Goal: Check status: Check status

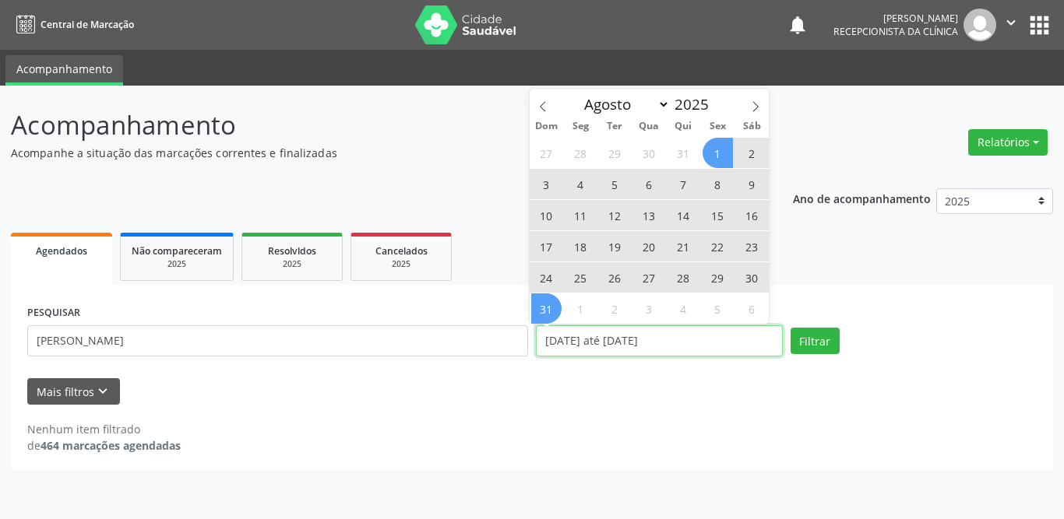
drag, startPoint x: 0, startPoint y: 0, endPoint x: 642, endPoint y: 339, distance: 725.9
click at [642, 339] on input "[DATE] até [DATE]" at bounding box center [659, 340] width 247 height 31
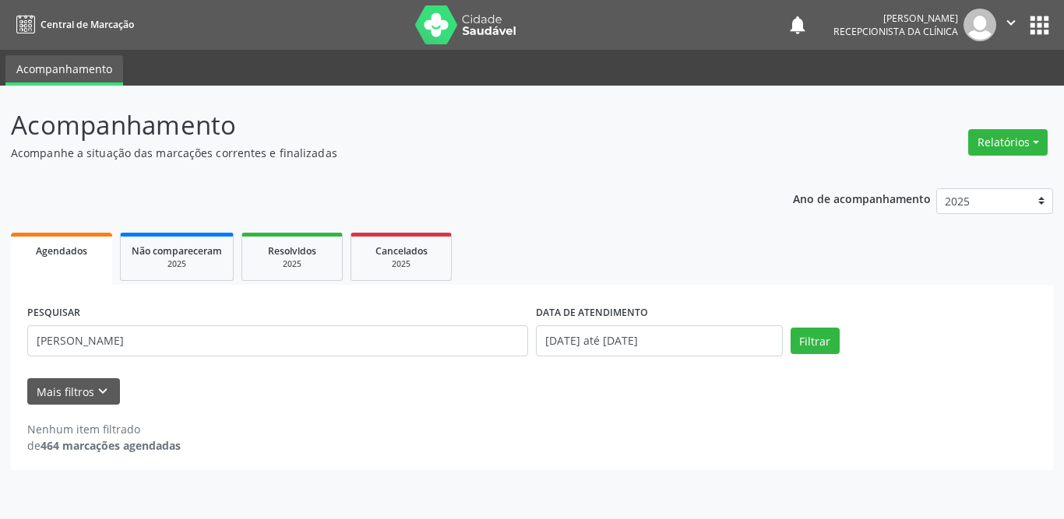
click at [493, 432] on div "Nenhum item filtrado de 464 marcações agendadas" at bounding box center [531, 437] width 1009 height 33
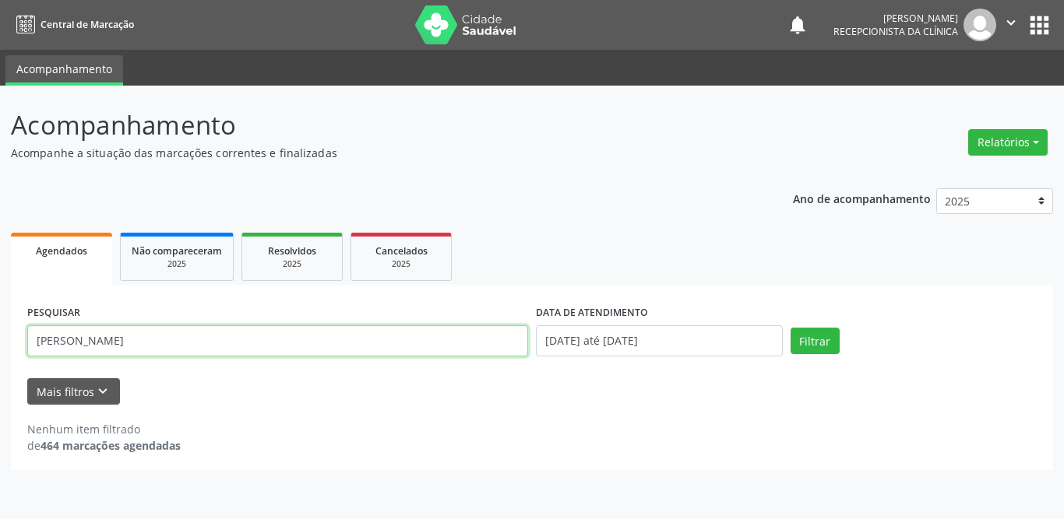
drag, startPoint x: 147, startPoint y: 345, endPoint x: 30, endPoint y: 338, distance: 117.0
click at [32, 338] on input "[PERSON_NAME]" at bounding box center [277, 340] width 501 height 31
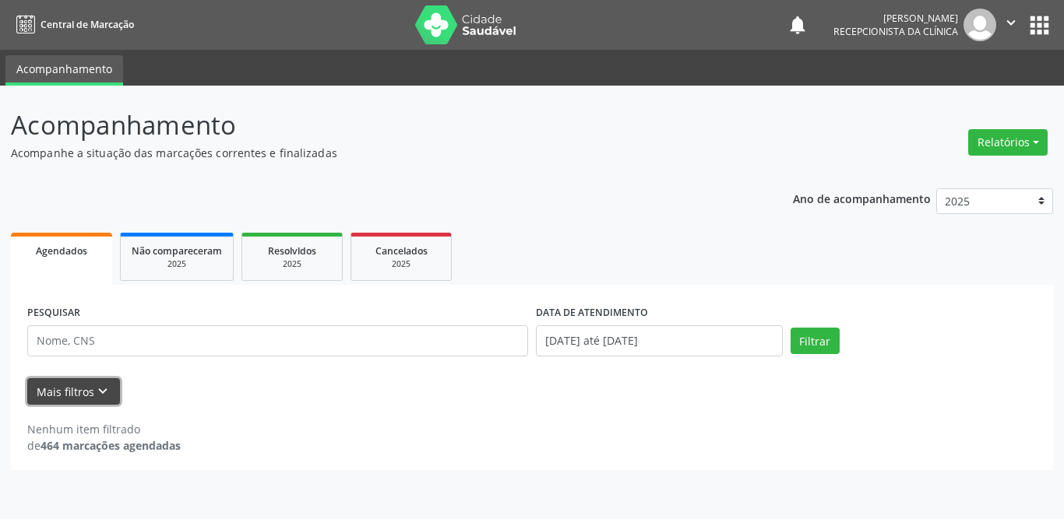
click at [73, 393] on button "Mais filtros keyboard_arrow_down" at bounding box center [73, 391] width 93 height 27
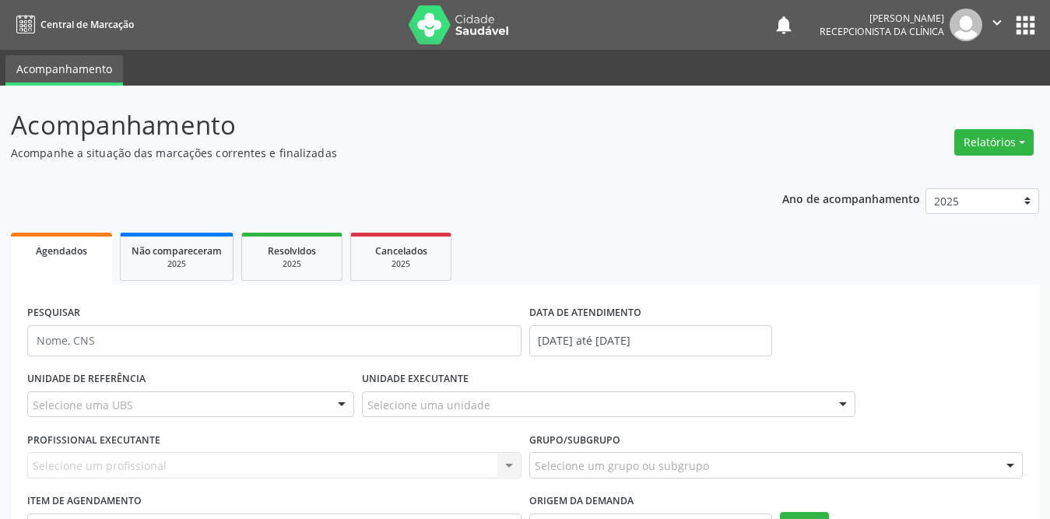
scroll to position [146, 0]
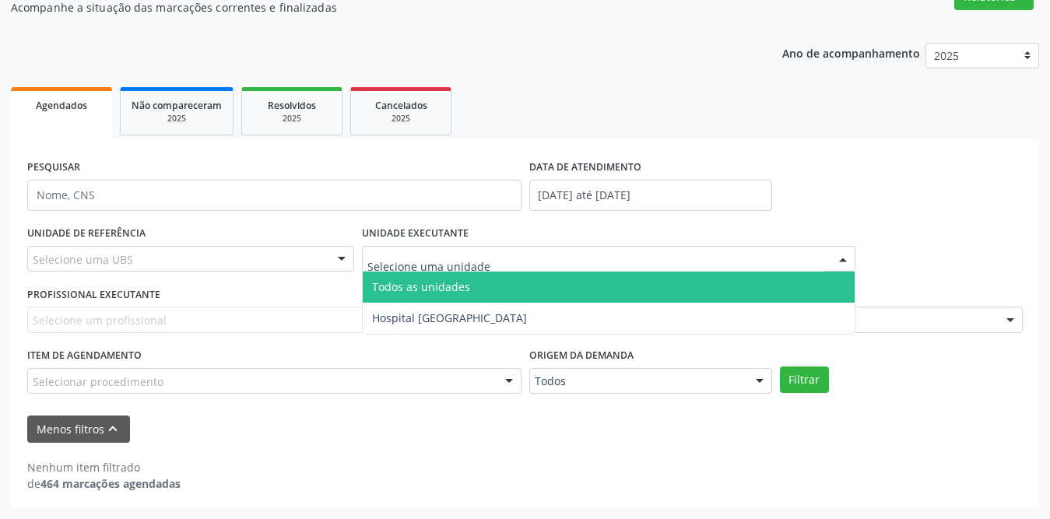
click at [483, 260] on input "text" at bounding box center [596, 267] width 457 height 31
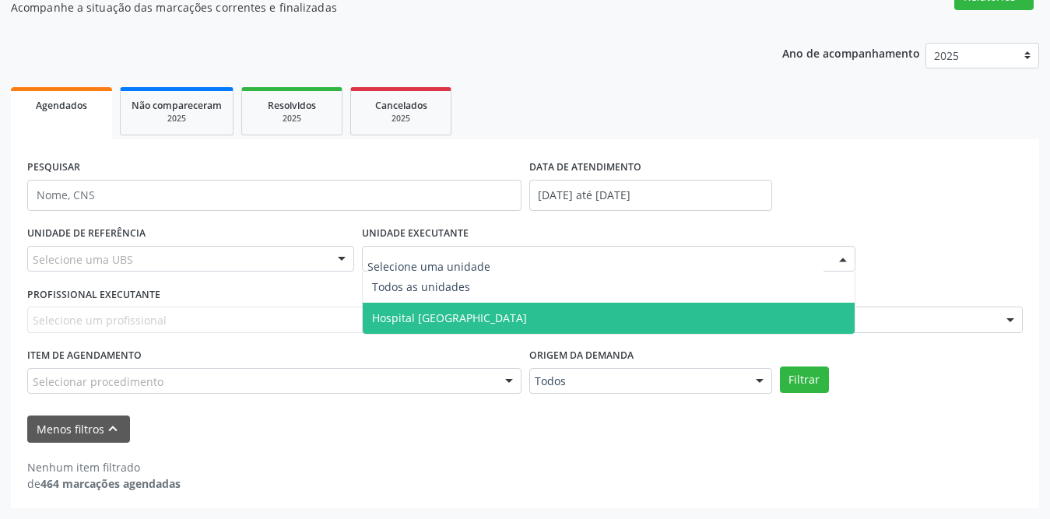
click at [452, 312] on span "Hospital [GEOGRAPHIC_DATA]" at bounding box center [449, 318] width 155 height 15
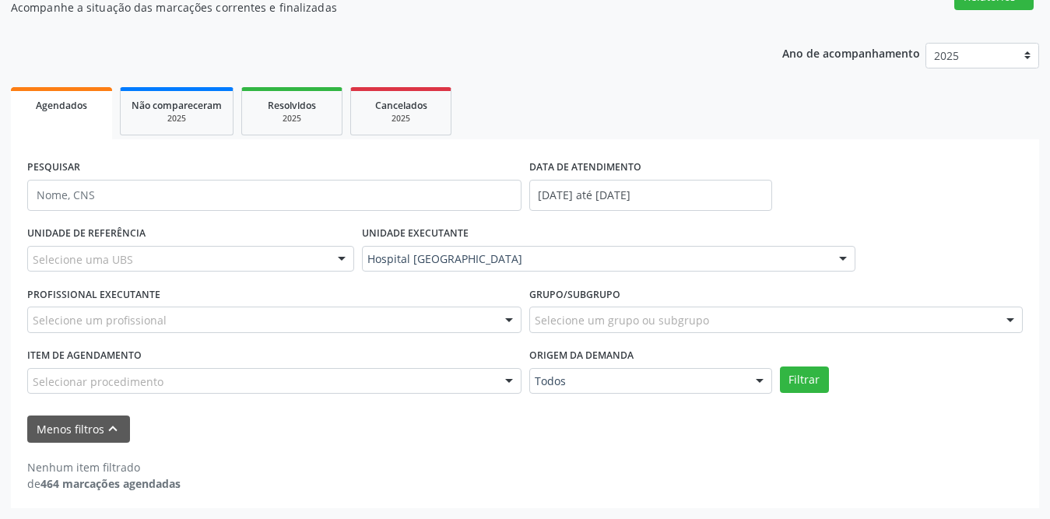
click at [163, 259] on div "Selecione uma UBS" at bounding box center [190, 259] width 327 height 26
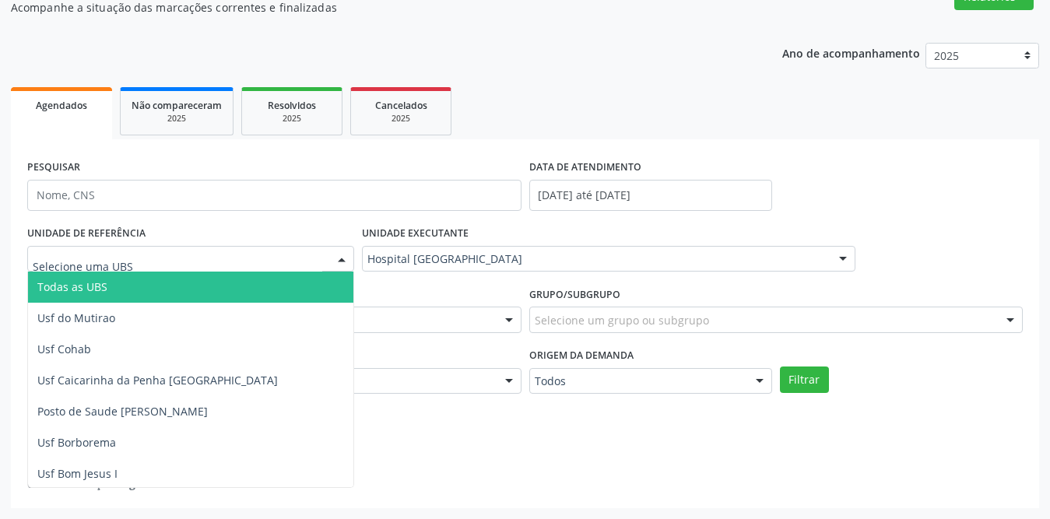
click at [123, 289] on span "Todas as UBS" at bounding box center [219, 287] width 382 height 31
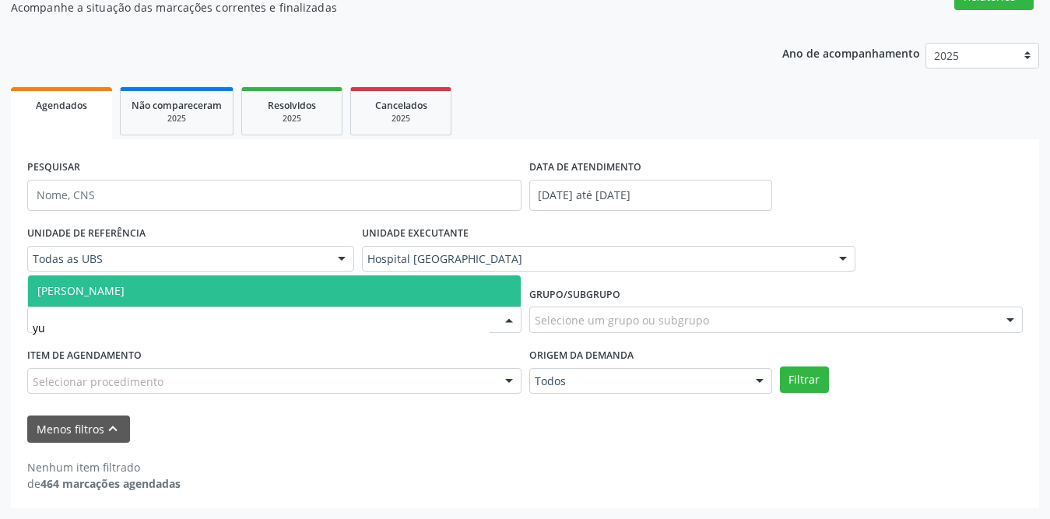
type input "yur"
click at [115, 292] on span "[PERSON_NAME]" at bounding box center [80, 290] width 87 height 15
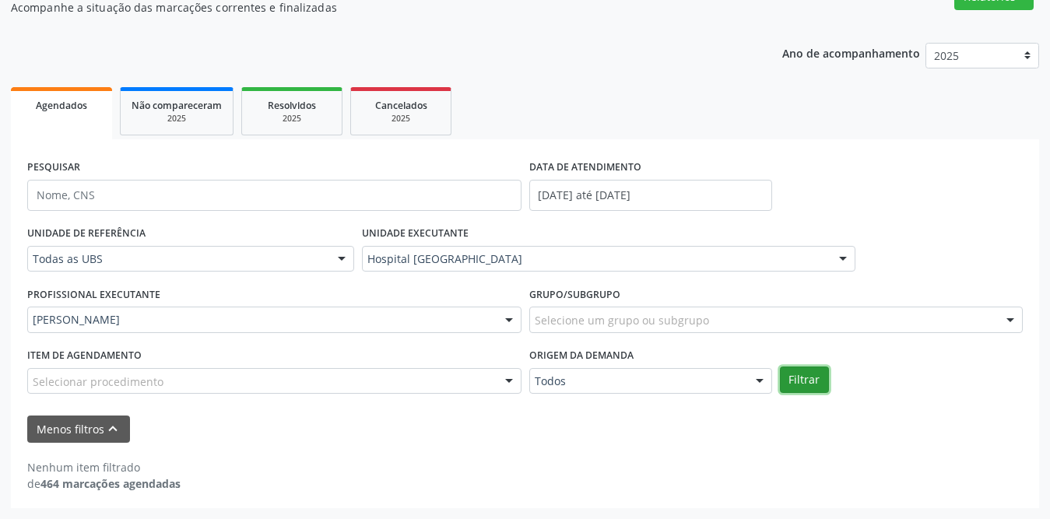
click at [801, 382] on button "Filtrar" at bounding box center [804, 380] width 49 height 26
click at [285, 102] on span "Resolvidos" at bounding box center [292, 105] width 48 height 13
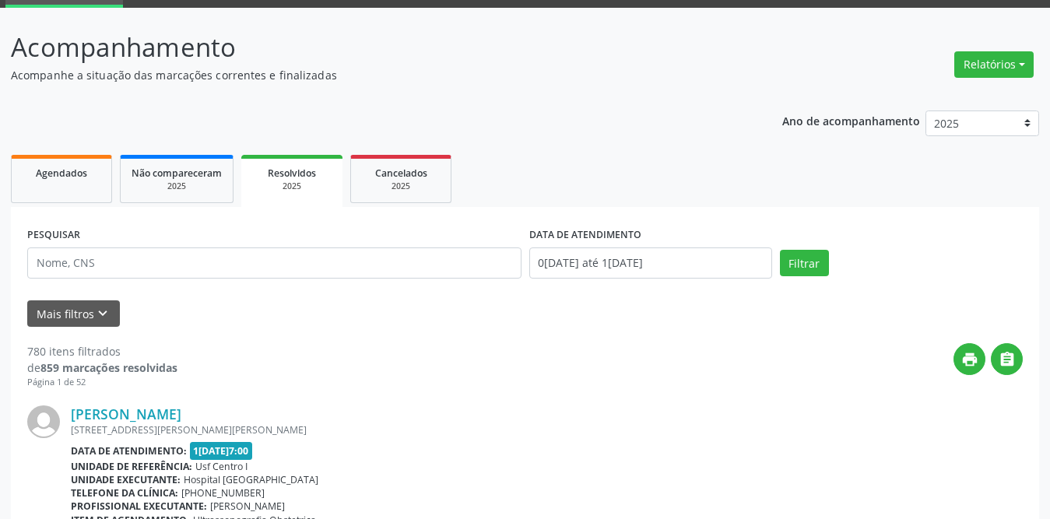
scroll to position [156, 0]
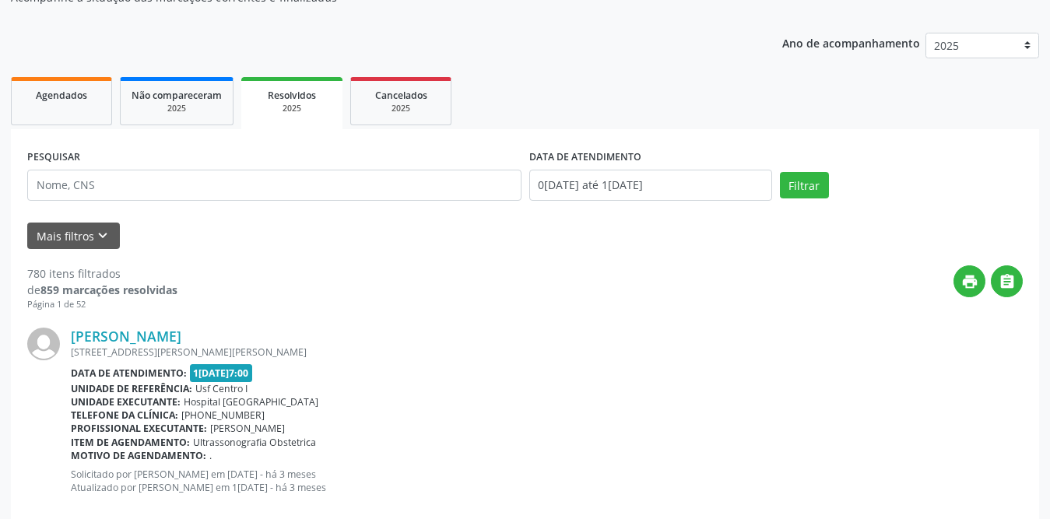
click at [90, 313] on div "[PERSON_NAME] [STREET_ADDRESS][PERSON_NAME][PERSON_NAME] Data de atendimento: […" at bounding box center [525, 416] width 996 height 211
click at [113, 237] on button "Mais filtros keyboard_arrow_down" at bounding box center [73, 236] width 93 height 27
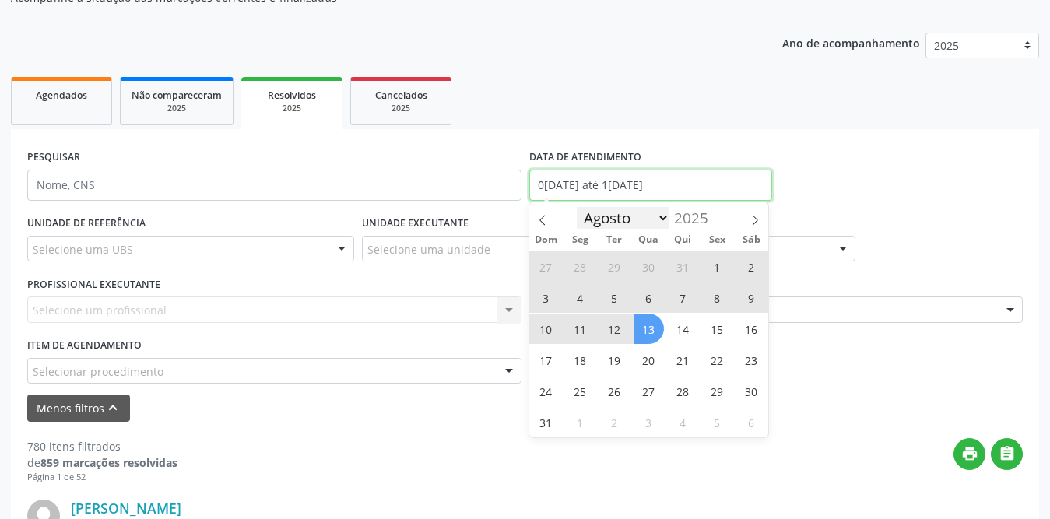
click at [584, 192] on input "0[DATE] até 1[DATE]" at bounding box center [650, 185] width 243 height 31
click at [720, 264] on span "1" at bounding box center [717, 267] width 30 height 30
type input "[DATE]"
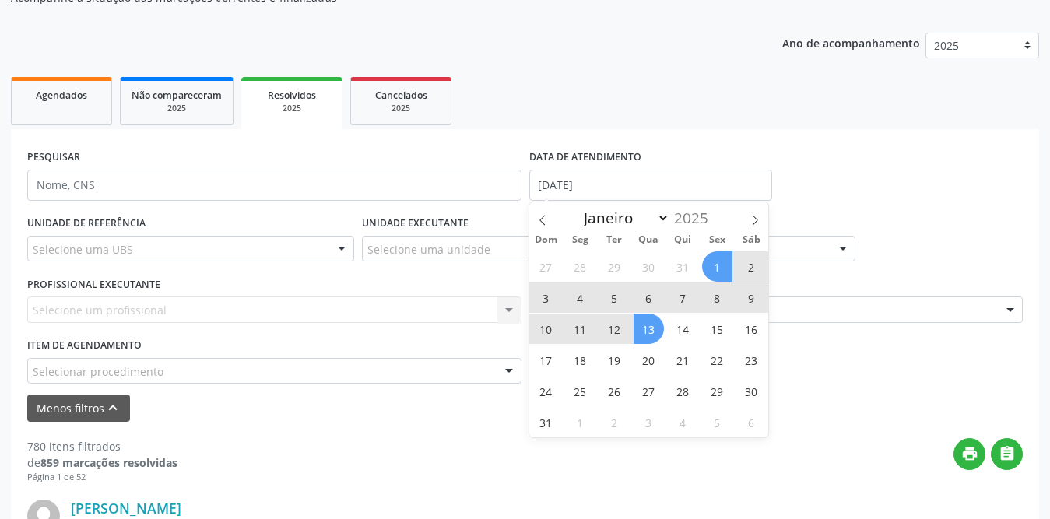
click at [644, 333] on span "13" at bounding box center [649, 329] width 30 height 30
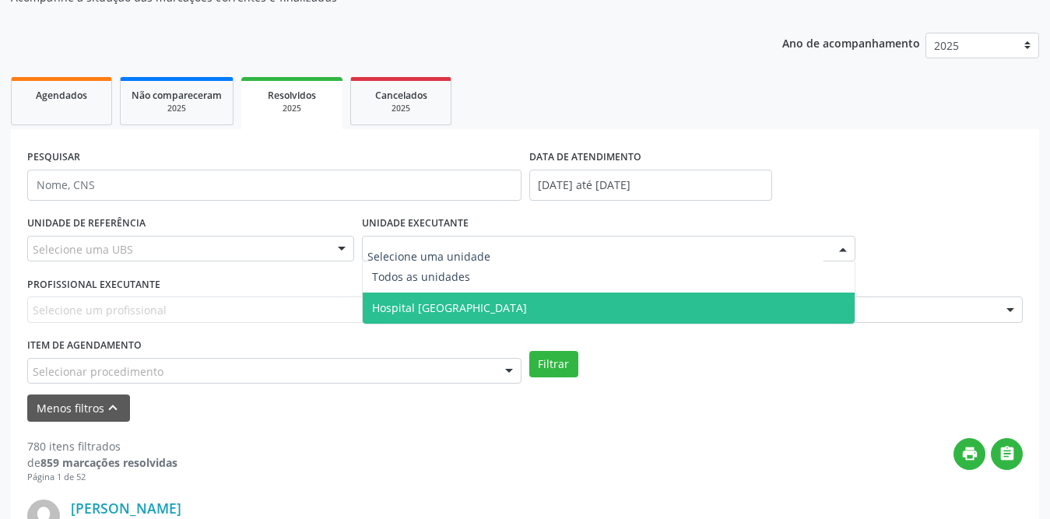
click at [449, 301] on span "Hospital [GEOGRAPHIC_DATA]" at bounding box center [449, 308] width 155 height 15
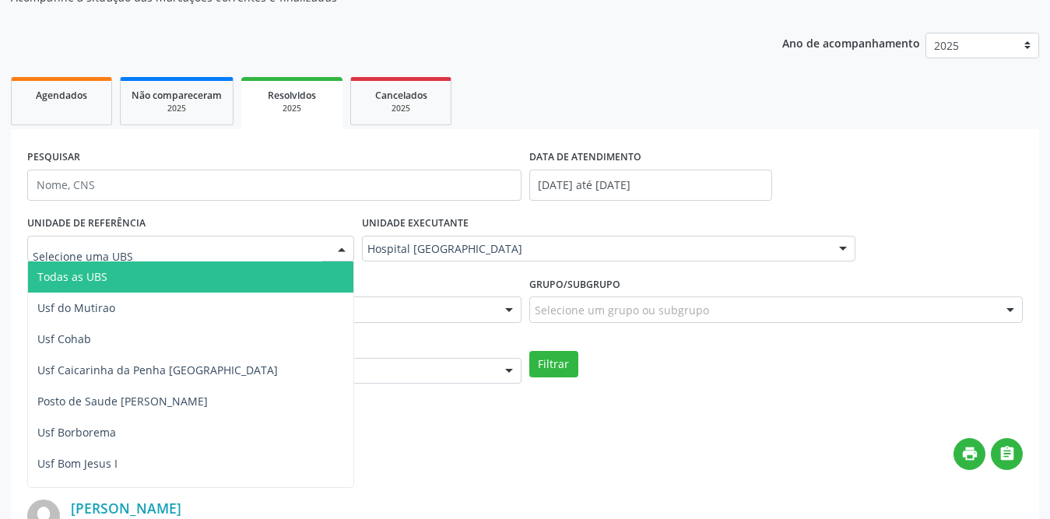
click at [269, 248] on div at bounding box center [190, 249] width 327 height 26
click at [252, 266] on span "Todas as UBS" at bounding box center [219, 277] width 382 height 31
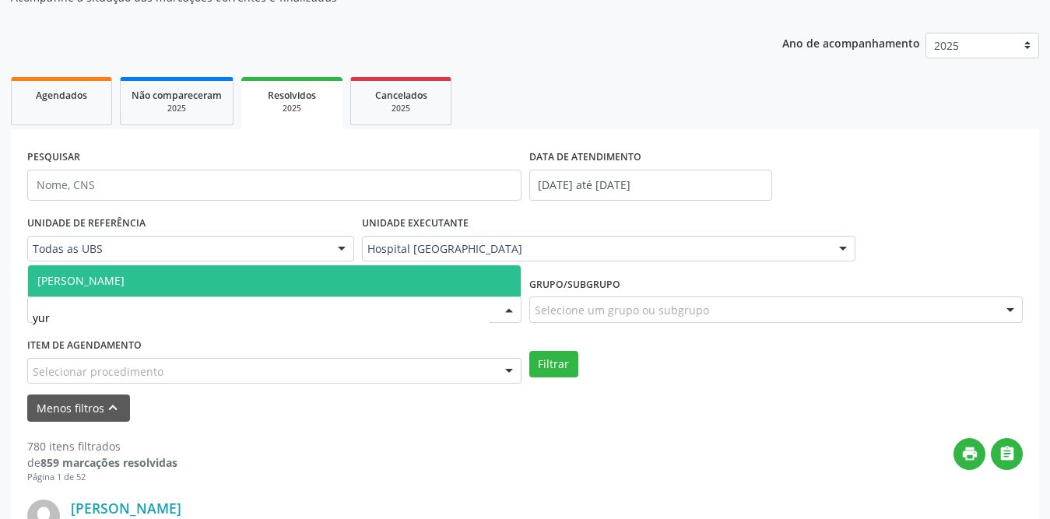
type input "[PERSON_NAME]"
click at [242, 281] on span "[PERSON_NAME]" at bounding box center [274, 281] width 493 height 31
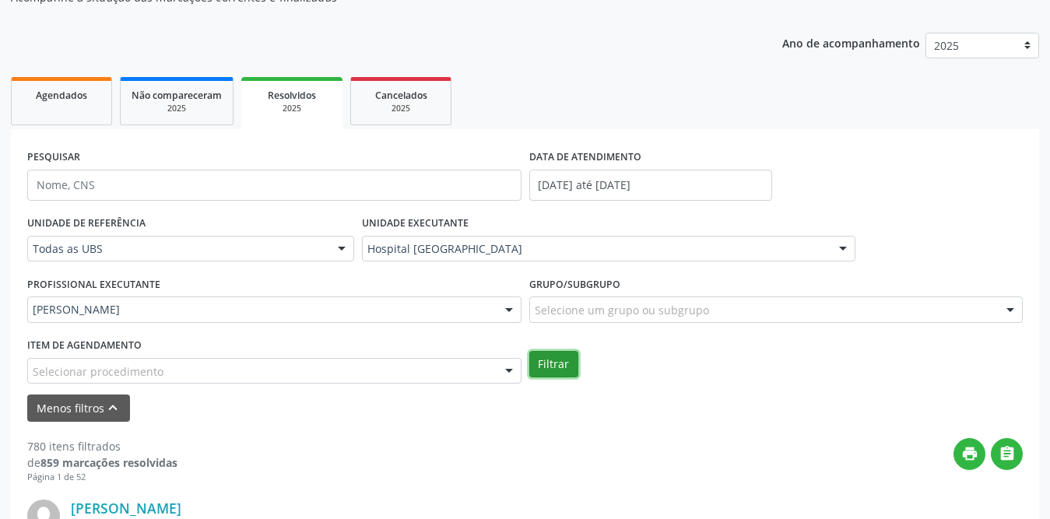
click at [560, 361] on button "Filtrar" at bounding box center [553, 364] width 49 height 26
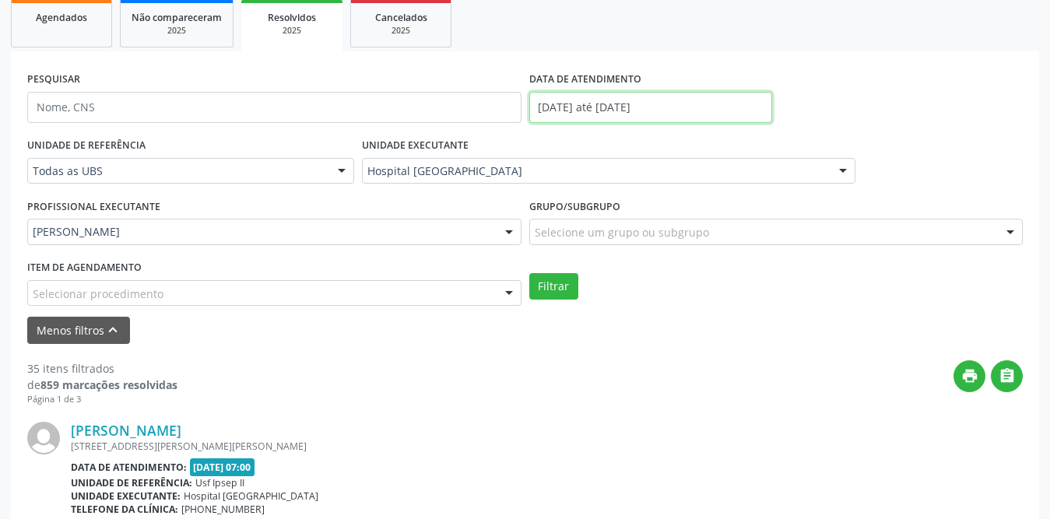
click at [642, 104] on input "[DATE] até [DATE]" at bounding box center [650, 107] width 243 height 31
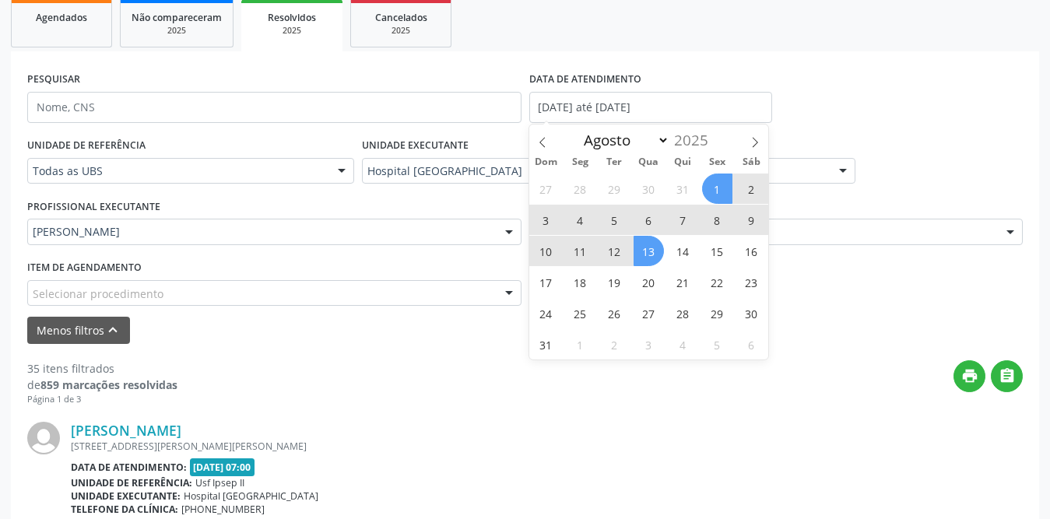
click at [714, 188] on span "1" at bounding box center [717, 189] width 30 height 30
type input "[DATE]"
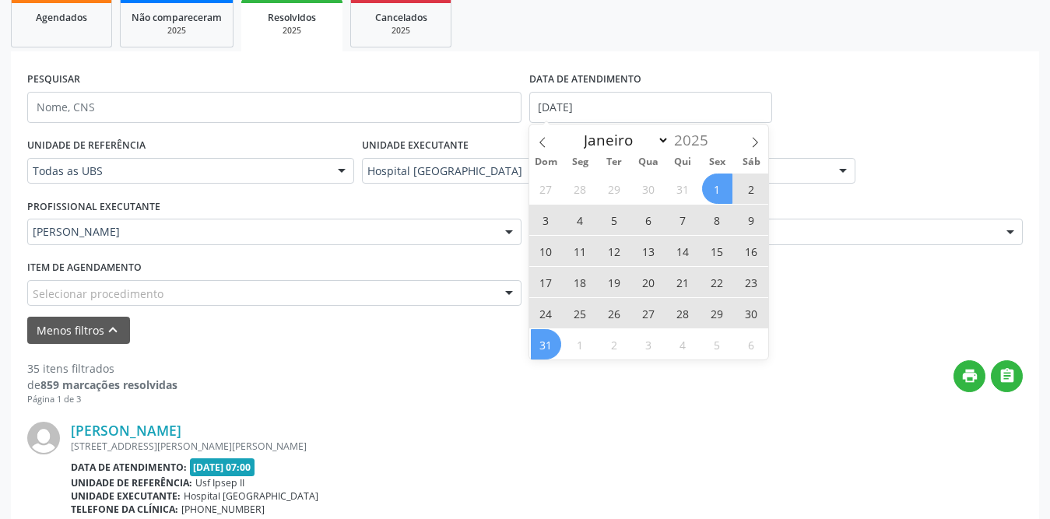
click at [554, 345] on span "31" at bounding box center [546, 344] width 30 height 30
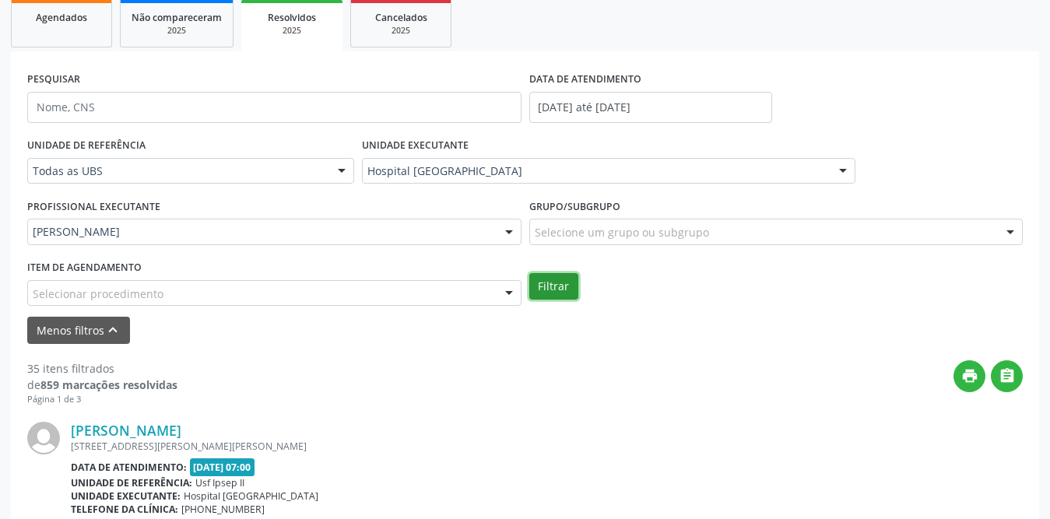
click at [565, 291] on button "Filtrar" at bounding box center [553, 286] width 49 height 26
